Goal: Task Accomplishment & Management: Manage account settings

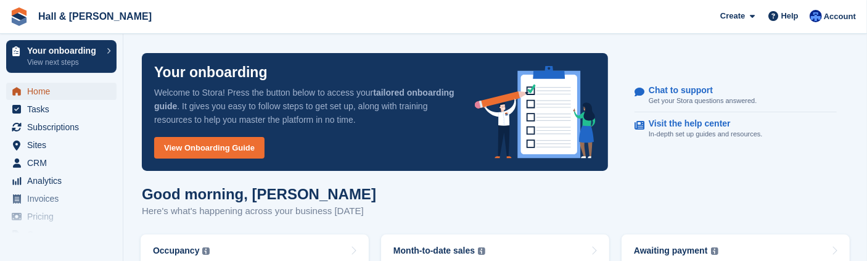
click at [31, 91] on span "Home" at bounding box center [64, 91] width 74 height 17
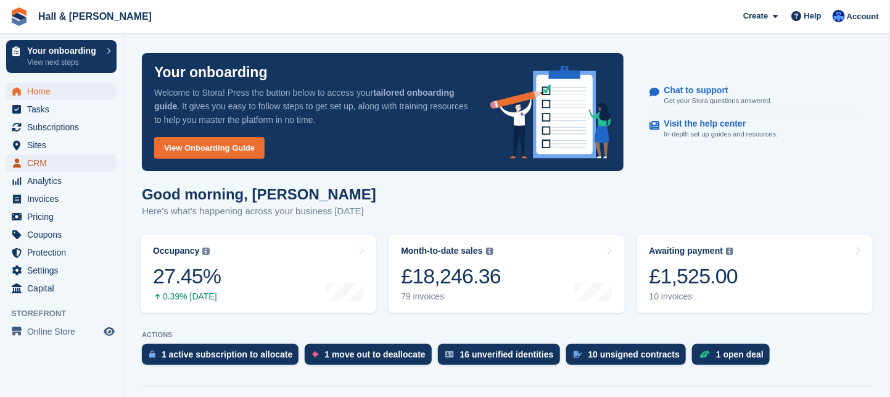
click at [46, 162] on span "CRM" at bounding box center [64, 162] width 74 height 17
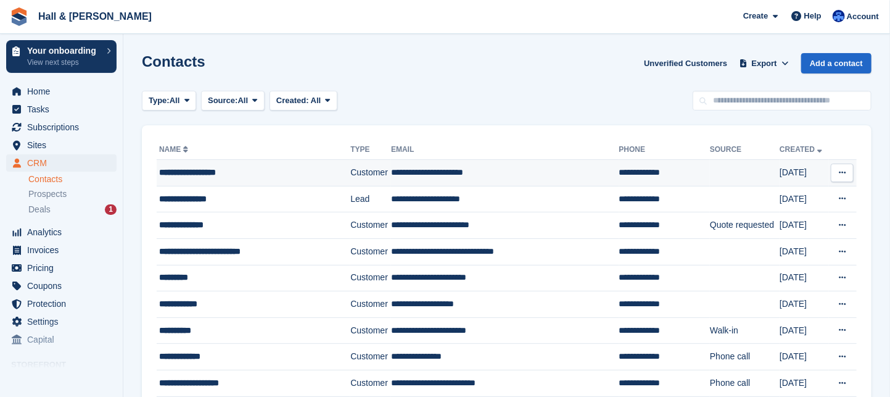
click at [398, 173] on td "**********" at bounding box center [505, 173] width 228 height 27
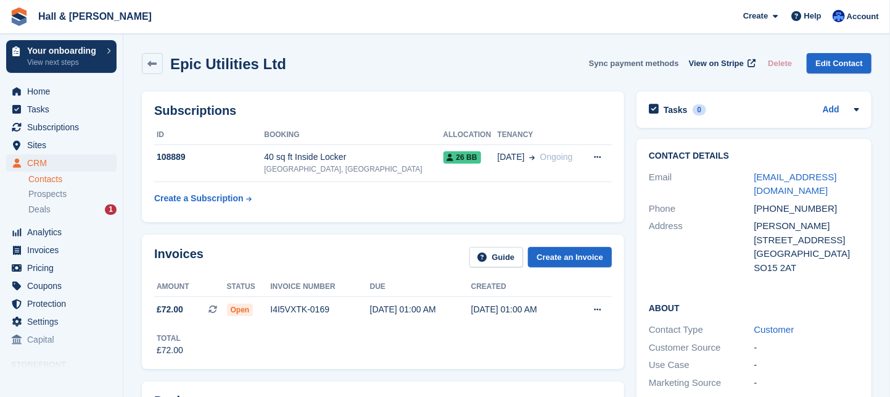
click at [625, 62] on button "Sync payment methods" at bounding box center [634, 63] width 90 height 20
click at [32, 126] on span "Subscriptions" at bounding box center [64, 126] width 74 height 17
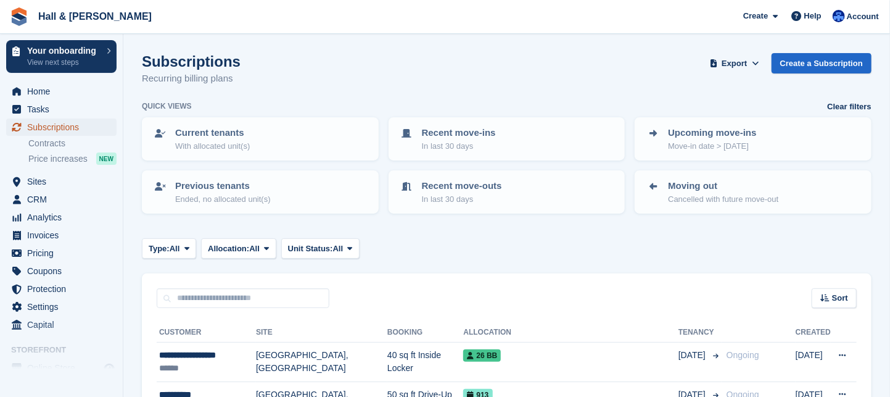
click at [39, 129] on span "Subscriptions" at bounding box center [64, 126] width 74 height 17
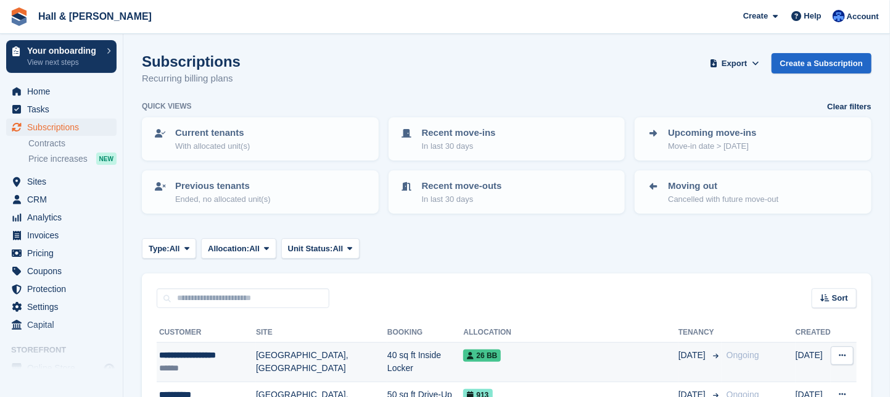
click at [272, 360] on td "[GEOGRAPHIC_DATA], [GEOGRAPHIC_DATA]" at bounding box center [321, 361] width 131 height 39
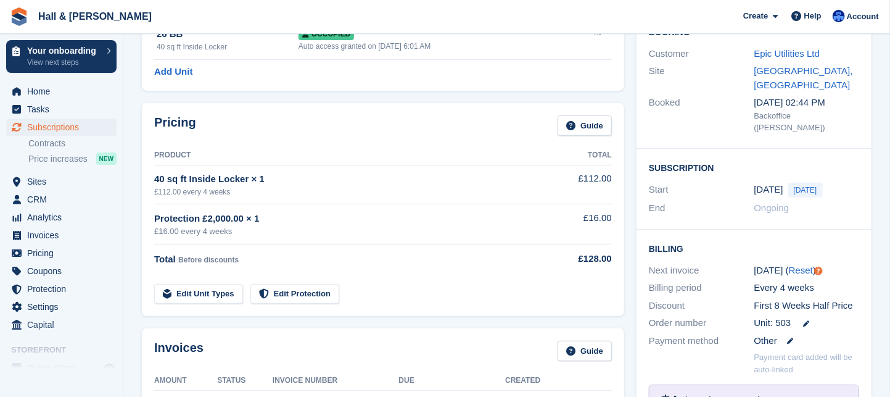
scroll to position [185, 0]
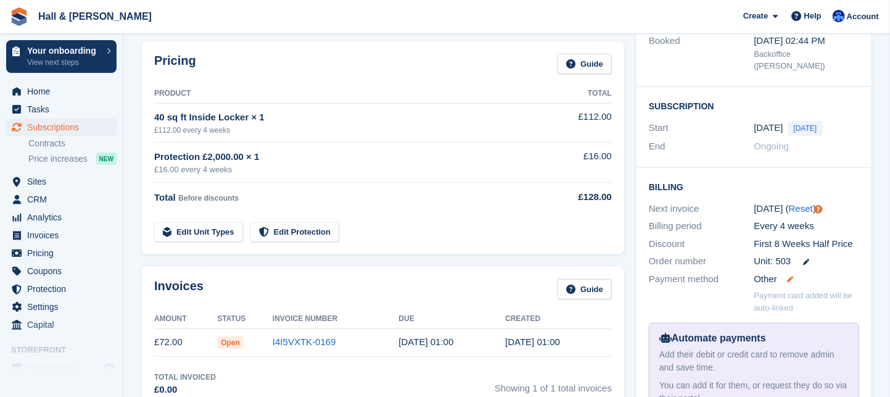
click at [792, 276] on icon at bounding box center [790, 279] width 6 height 6
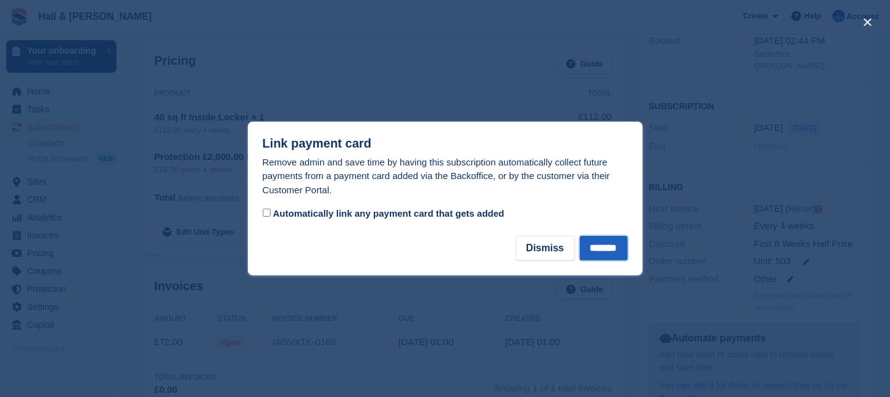
click at [583, 250] on input "*******" at bounding box center [604, 248] width 48 height 25
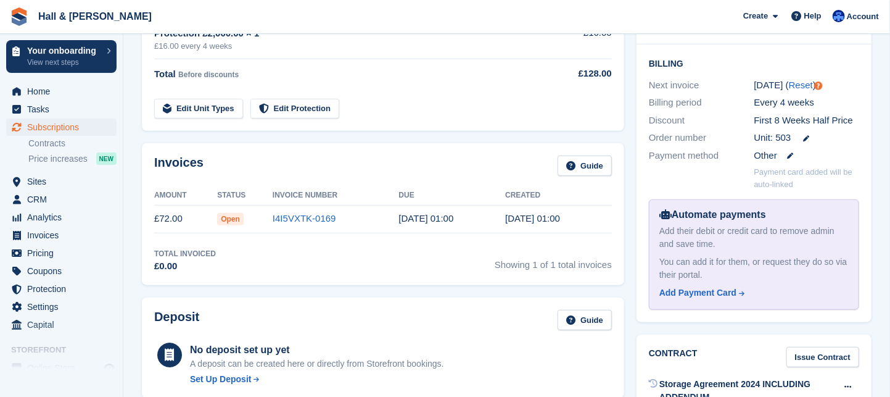
scroll to position [0, 0]
